Goal: Entertainment & Leisure: Consume media (video, audio)

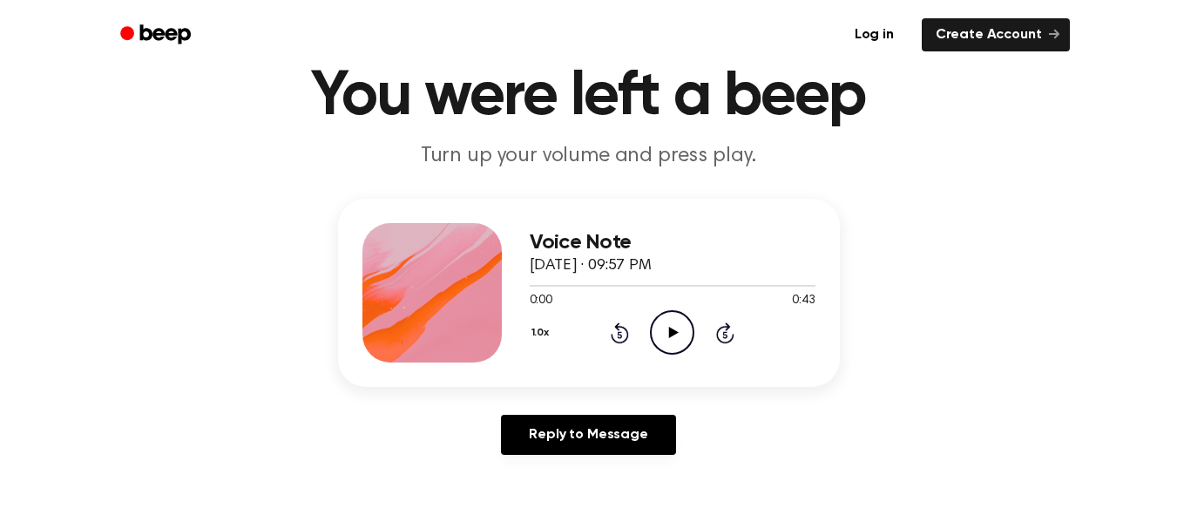
scroll to position [64, 0]
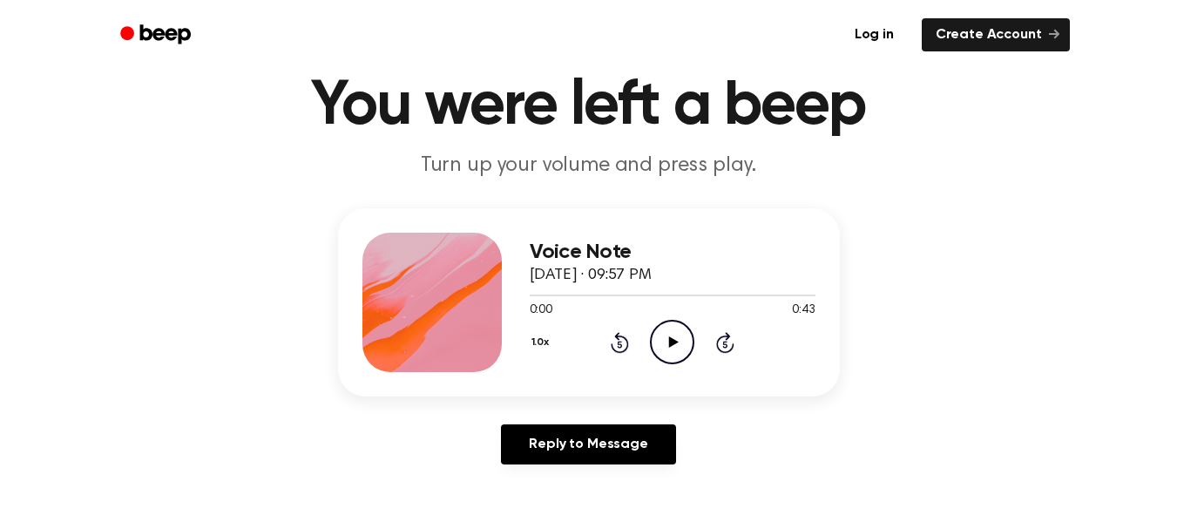
click at [680, 344] on icon "Play Audio" at bounding box center [672, 342] width 44 height 44
click at [680, 344] on icon "Pause Audio" at bounding box center [672, 342] width 44 height 44
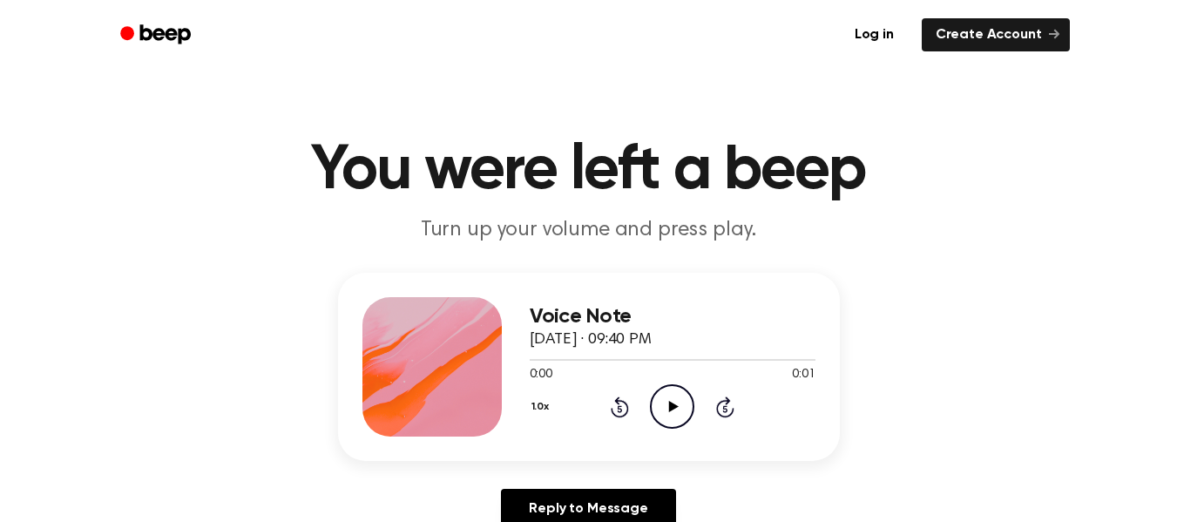
click at [663, 408] on icon "Play Audio" at bounding box center [672, 406] width 44 height 44
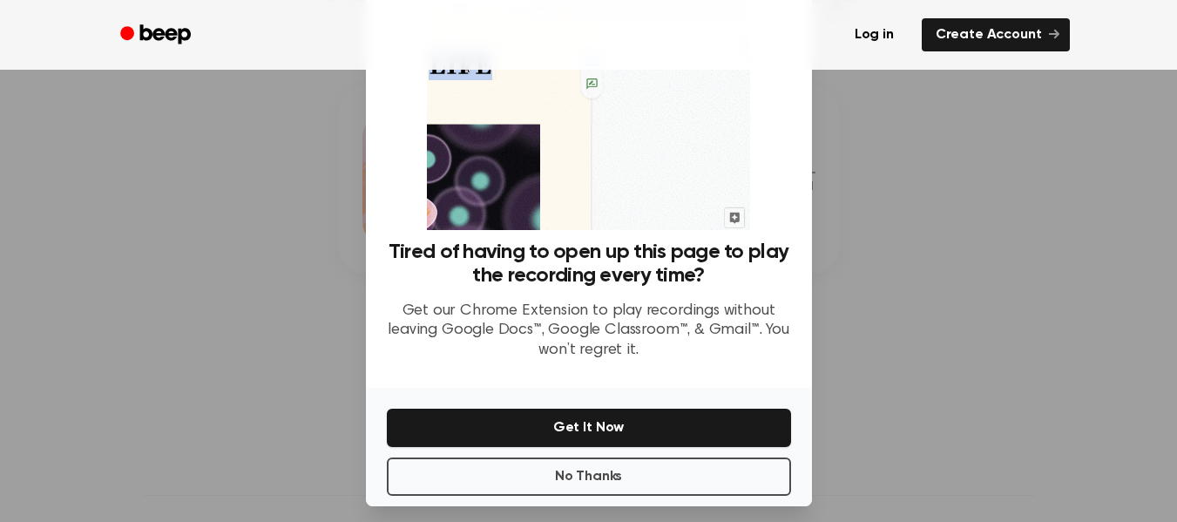
scroll to position [101, 0]
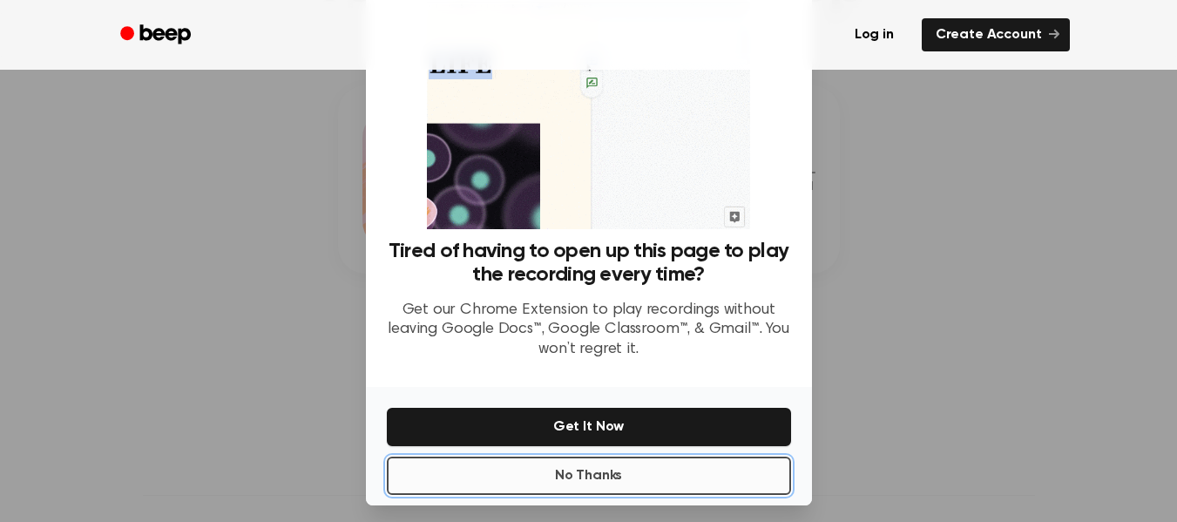
click at [630, 484] on button "No Thanks" at bounding box center [589, 476] width 404 height 38
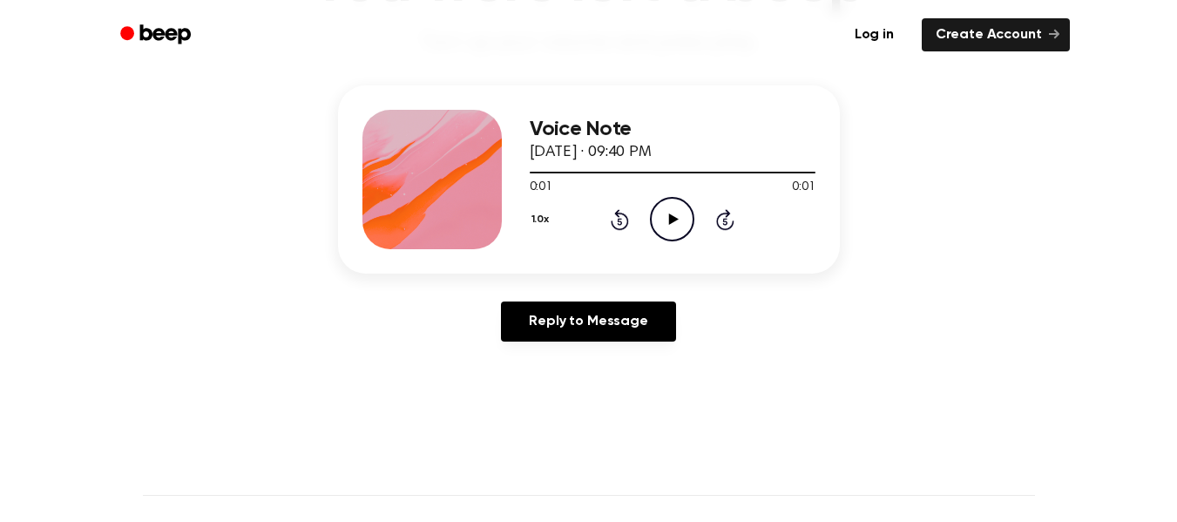
click at [667, 211] on icon "Play Audio" at bounding box center [672, 219] width 44 height 44
click at [675, 220] on icon at bounding box center [674, 219] width 10 height 11
